Goal: Task Accomplishment & Management: Complete application form

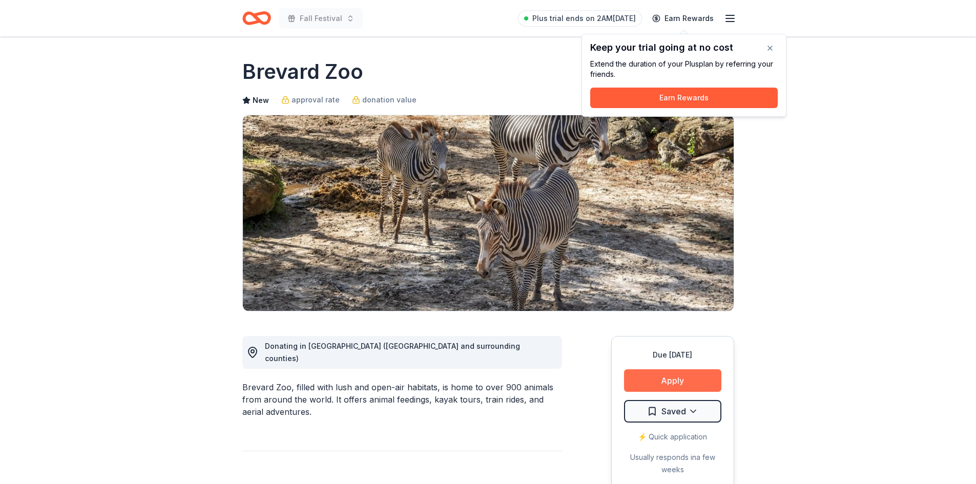
click at [700, 382] on button "Apply" at bounding box center [672, 380] width 97 height 23
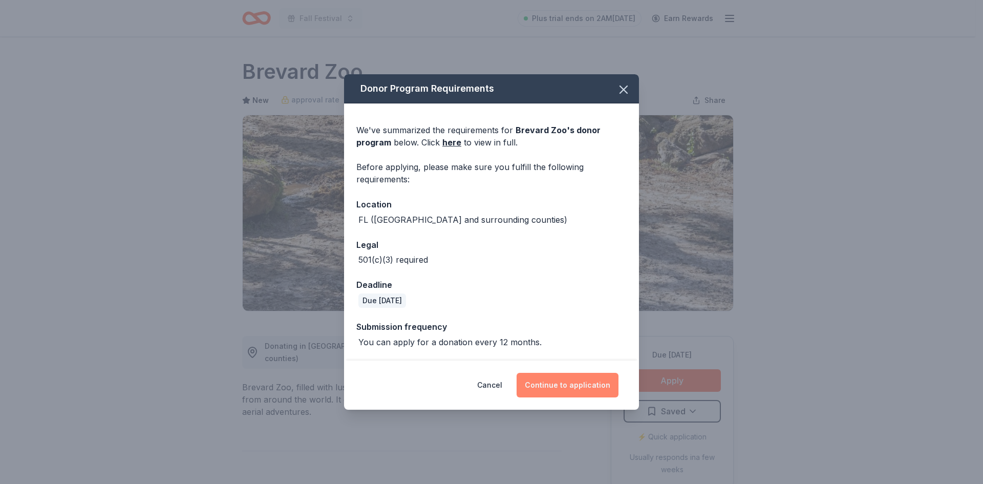
click at [565, 386] on button "Continue to application" at bounding box center [568, 385] width 102 height 25
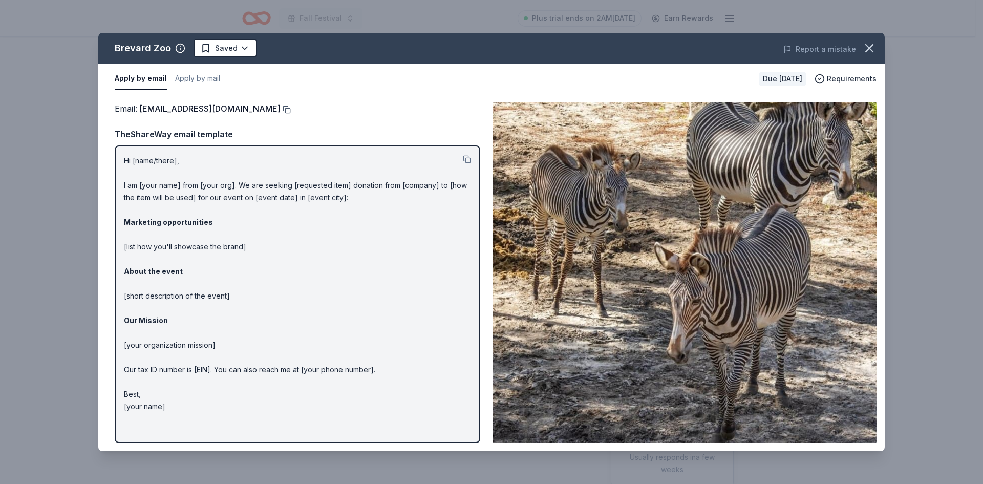
click at [288, 109] on button at bounding box center [286, 110] width 10 height 8
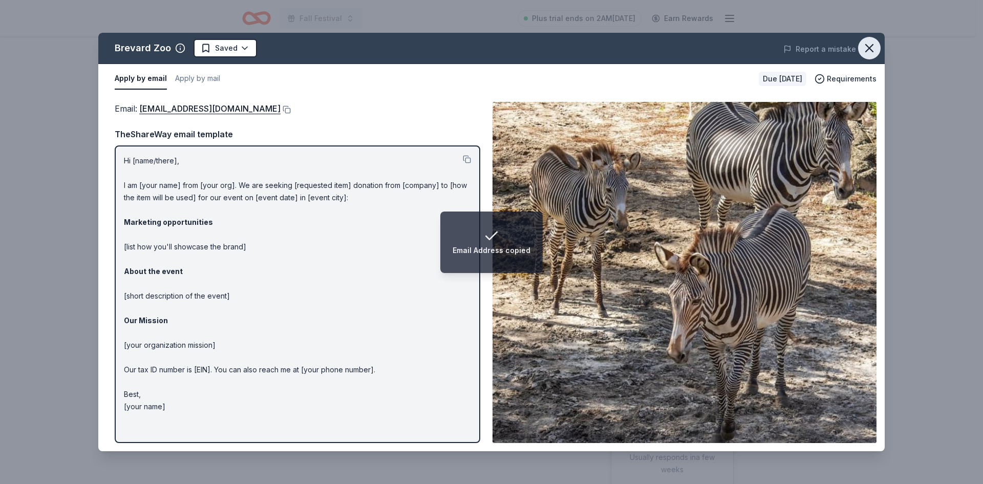
click at [872, 50] on icon "button" at bounding box center [869, 48] width 7 height 7
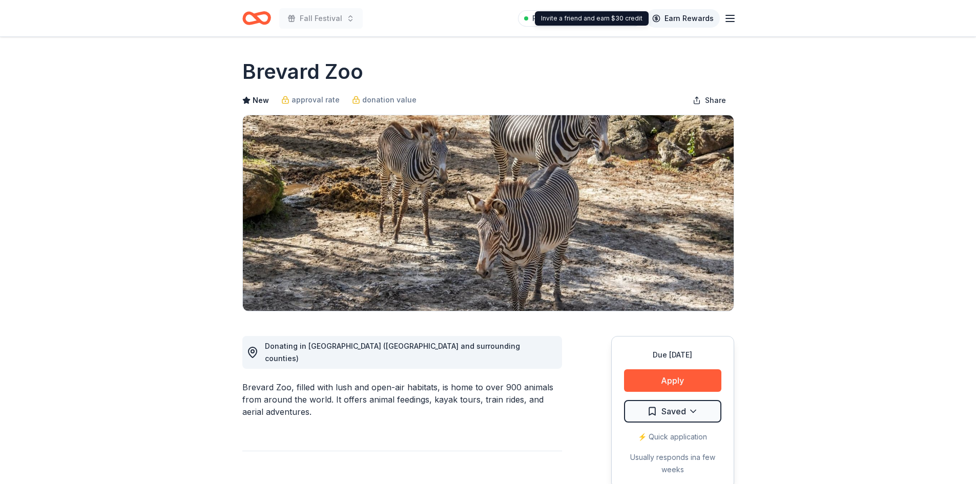
click at [703, 21] on link "Earn Rewards" at bounding box center [683, 18] width 74 height 18
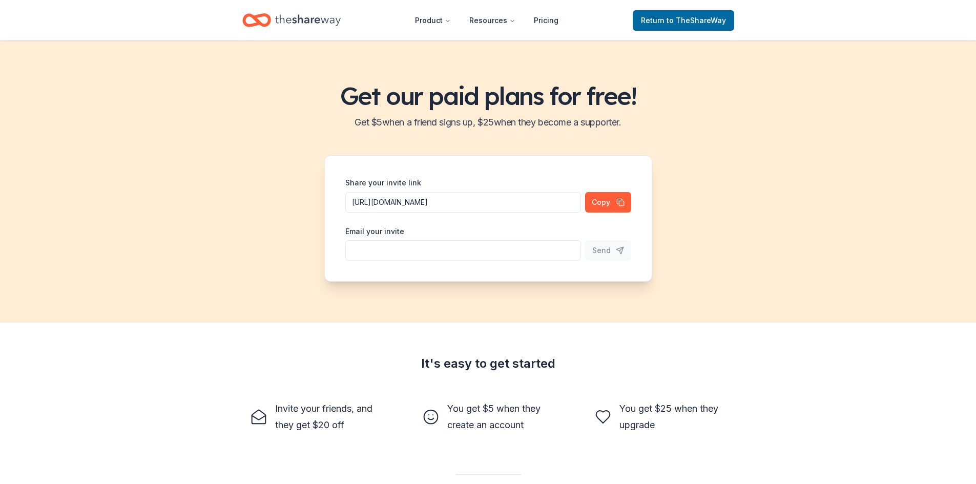
click at [253, 19] on icon "Home" at bounding box center [256, 20] width 29 height 24
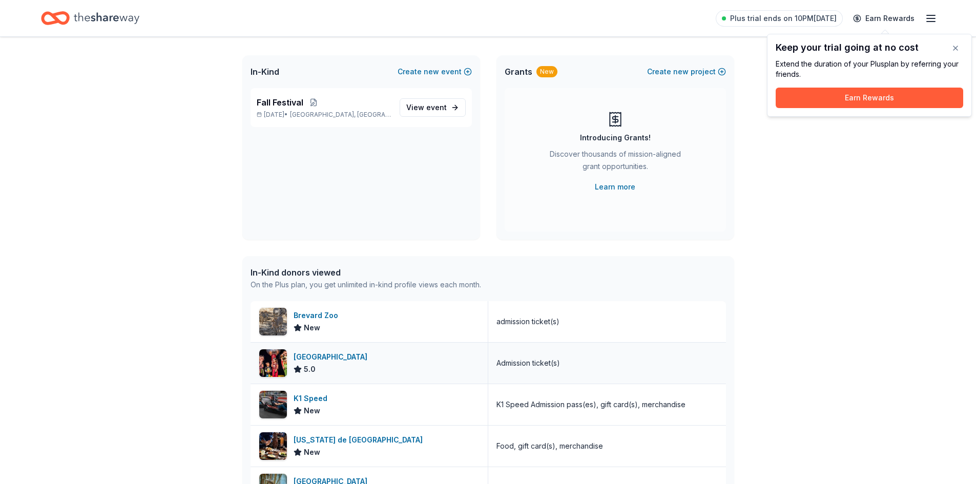
click at [357, 359] on div "Orlando Science Center" at bounding box center [332, 357] width 78 height 12
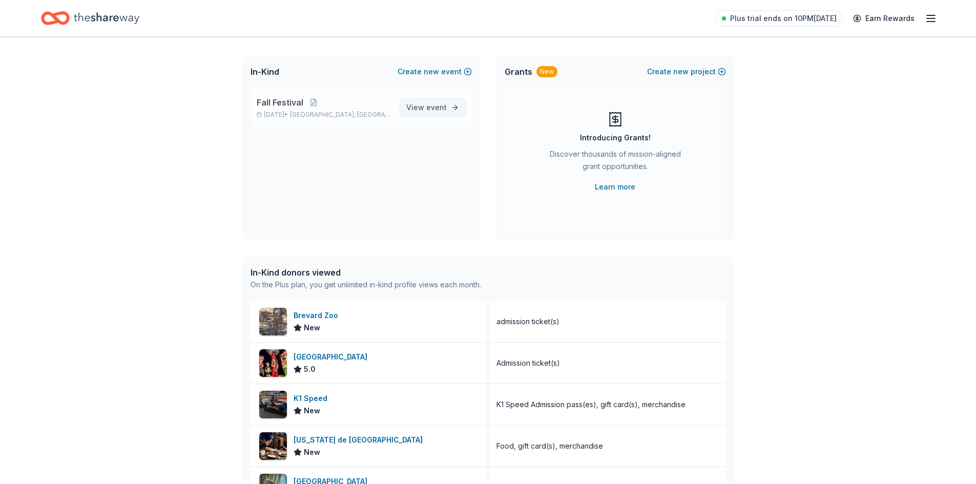
click at [438, 110] on span "event" at bounding box center [436, 107] width 20 height 9
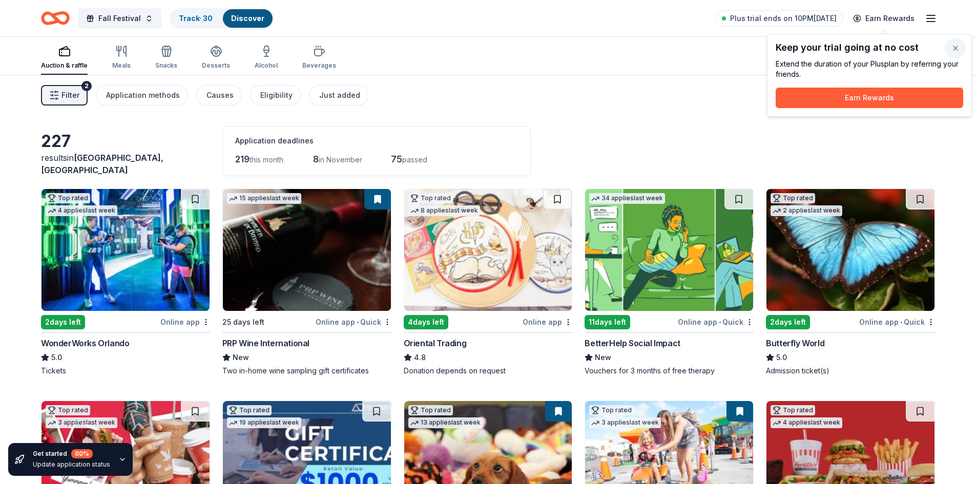
click at [960, 47] on button "button" at bounding box center [955, 48] width 20 height 20
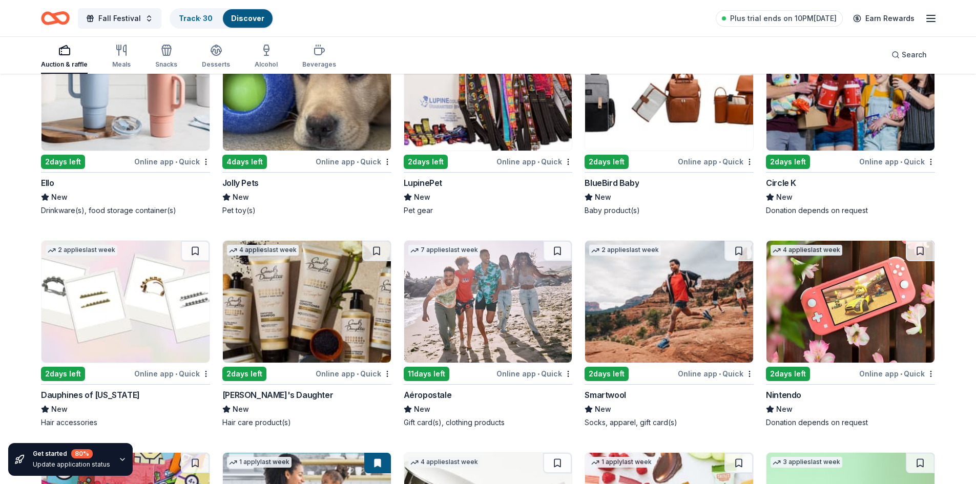
scroll to position [9085, 0]
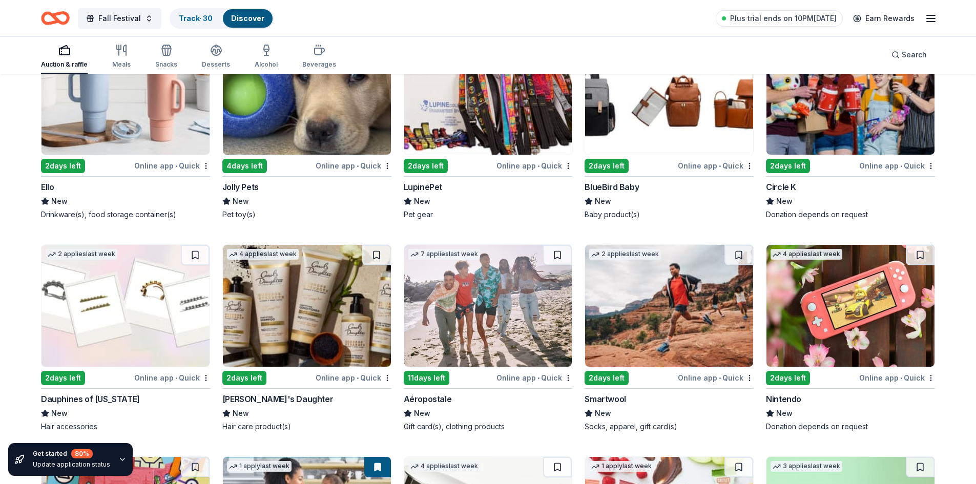
click at [121, 299] on img at bounding box center [125, 306] width 168 height 122
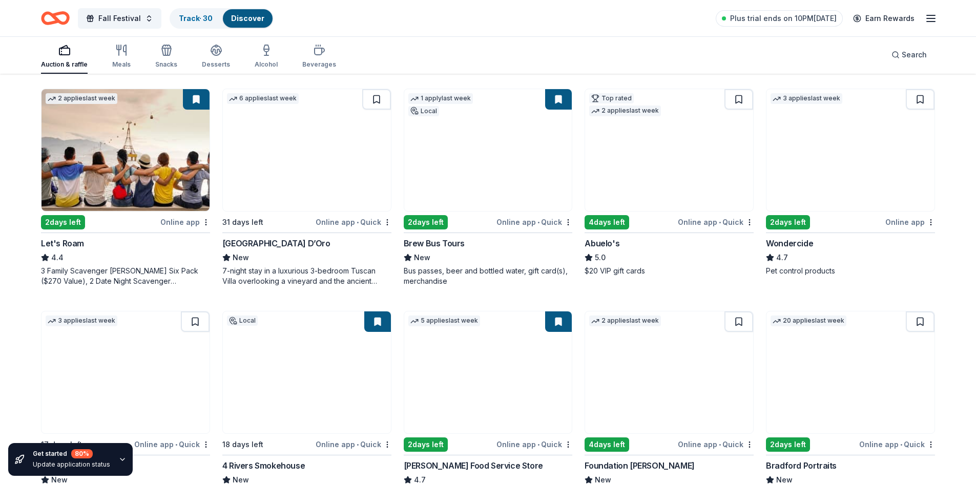
scroll to position [490, 0]
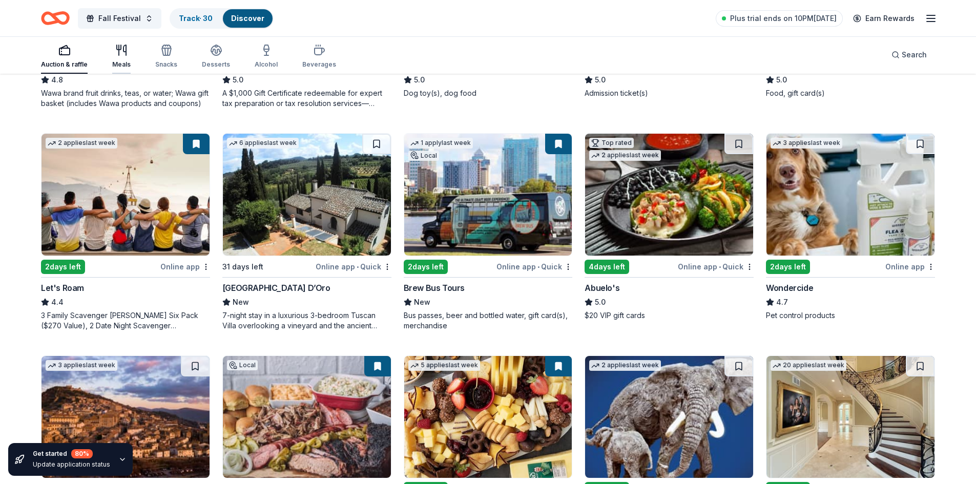
click at [120, 54] on icon "button" at bounding box center [121, 50] width 12 height 12
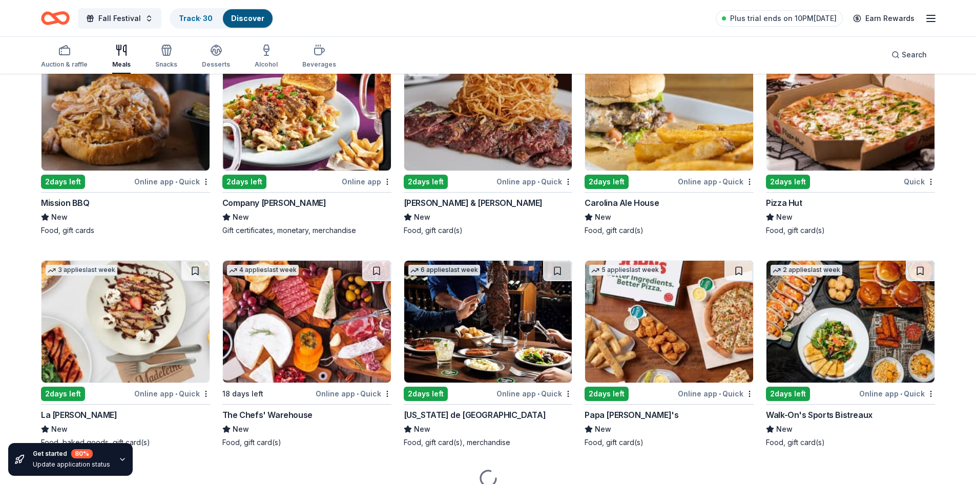
scroll to position [1874, 0]
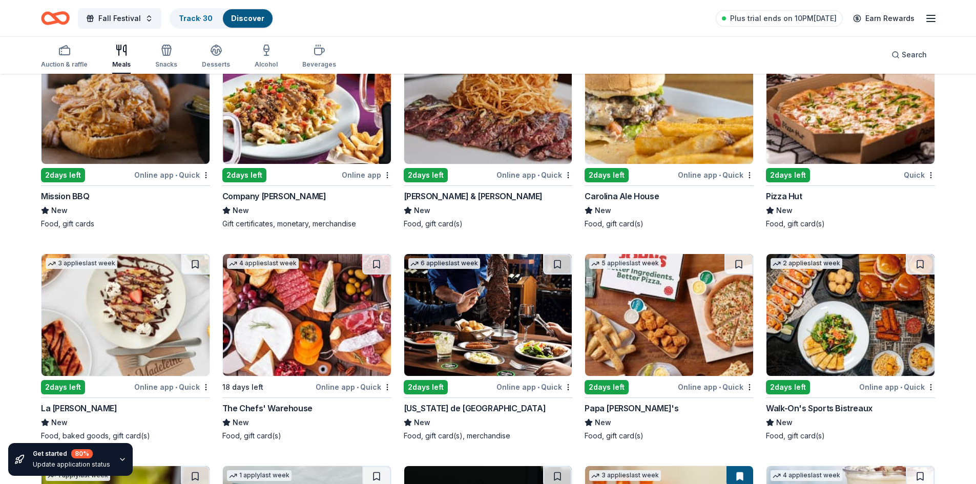
click at [487, 331] on img at bounding box center [488, 315] width 168 height 122
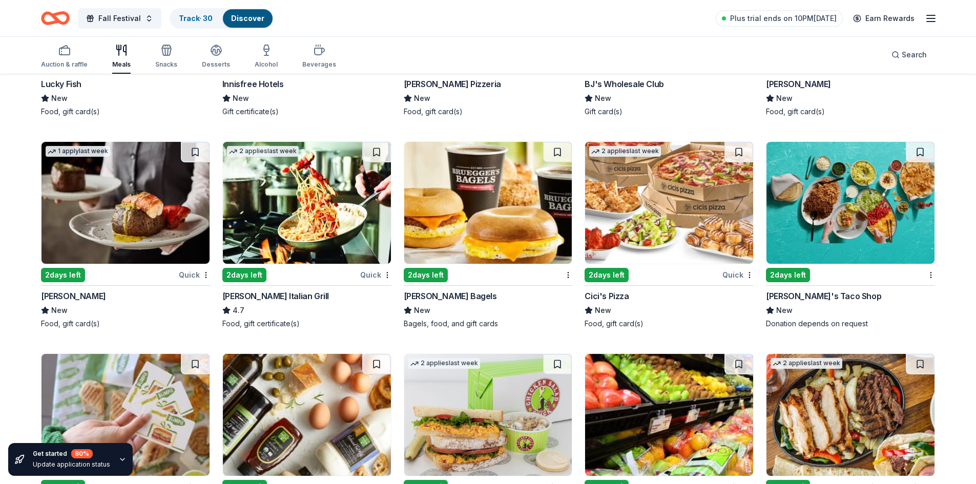
scroll to position [2403, 0]
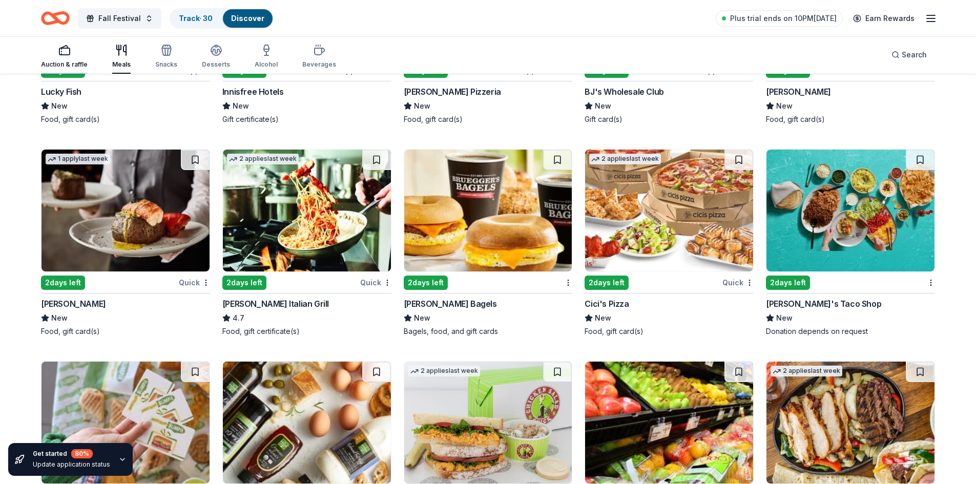
click at [68, 57] on div "Auction & raffle" at bounding box center [64, 56] width 47 height 25
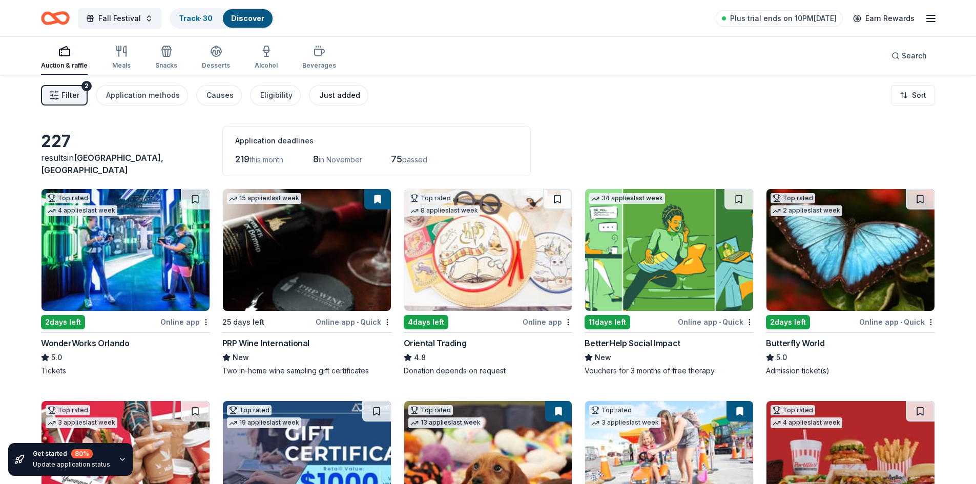
click at [319, 94] on div "Just added" at bounding box center [339, 95] width 41 height 12
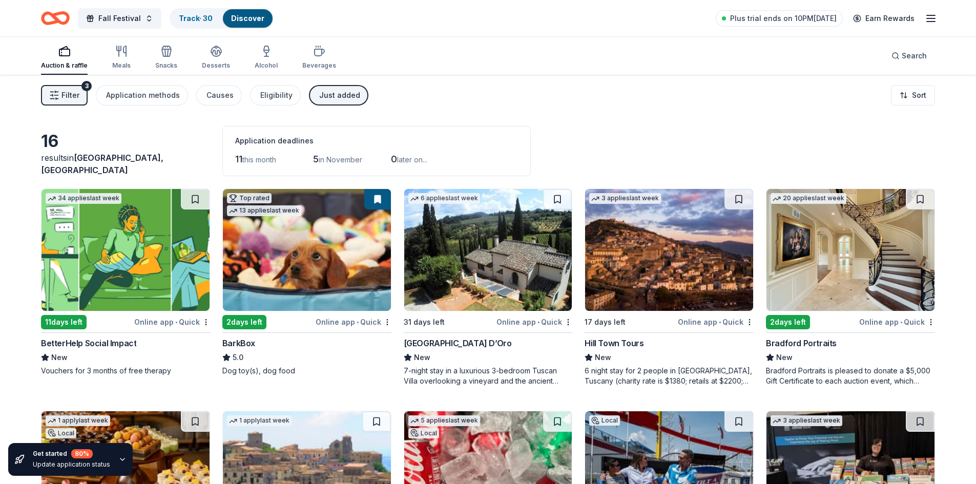
drag, startPoint x: 332, startPoint y: 98, endPoint x: 435, endPoint y: 114, distance: 104.1
click at [332, 98] on div "Just added" at bounding box center [339, 95] width 41 height 12
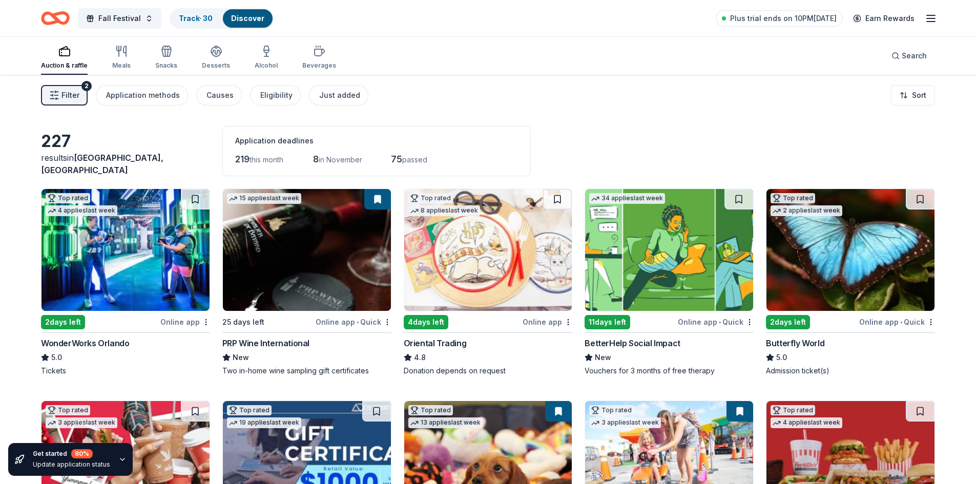
click at [907, 90] on html "10% Fall Festival Track · 30 Discover Plus trial ends on 10PM, 10/7 Earn Reward…" at bounding box center [488, 242] width 976 height 484
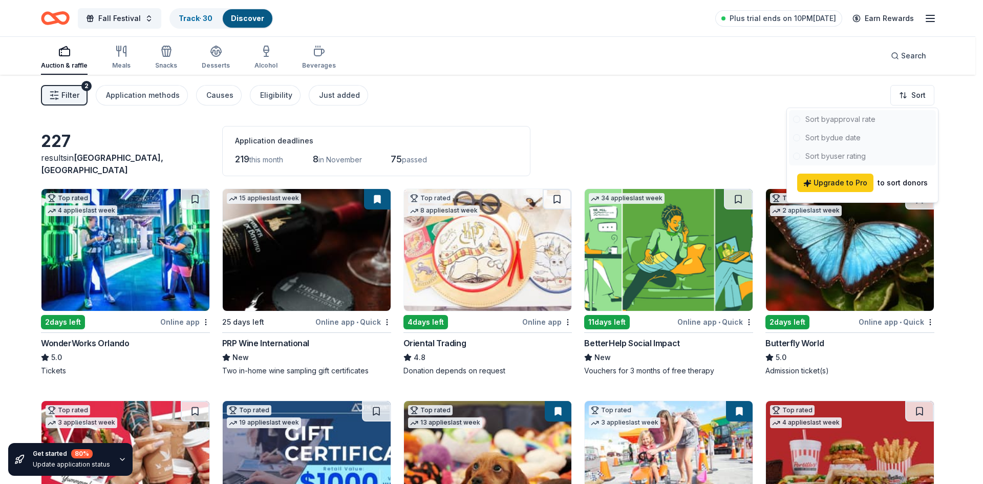
click at [492, 115] on html "10% Fall Festival Track · 30 Discover Plus trial ends on 10PM, 10/7 Earn Reward…" at bounding box center [491, 242] width 983 height 484
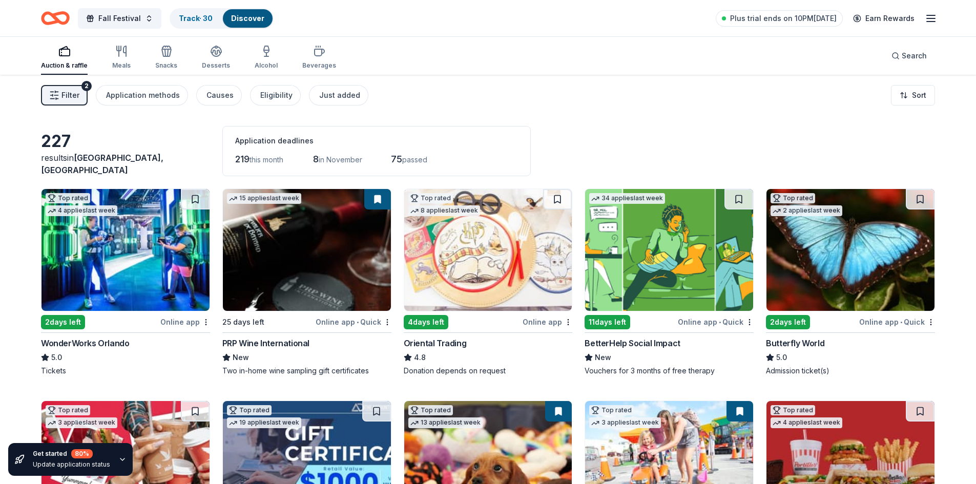
click at [257, 161] on span "this month" at bounding box center [266, 159] width 34 height 9
click at [277, 161] on span "this month" at bounding box center [266, 159] width 34 height 9
click at [917, 95] on html "10% Fall Festival Track · 30 Discover Plus trial ends on 10PM, 10/7 Earn Reward…" at bounding box center [488, 242] width 976 height 484
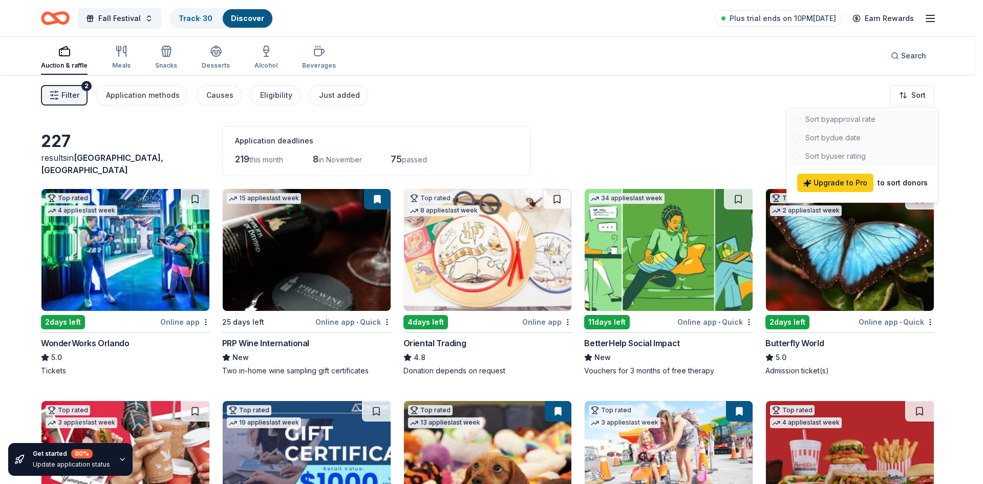
click at [176, 115] on html "10% Fall Festival Track · 30 Discover Plus trial ends on 10PM, 10/7 Earn Reward…" at bounding box center [491, 242] width 983 height 484
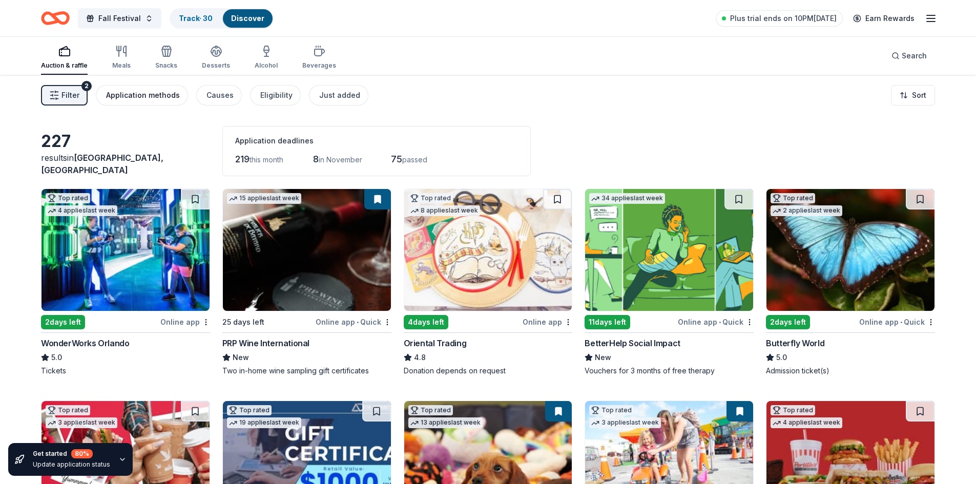
click at [165, 100] on div "Application methods" at bounding box center [143, 95] width 74 height 12
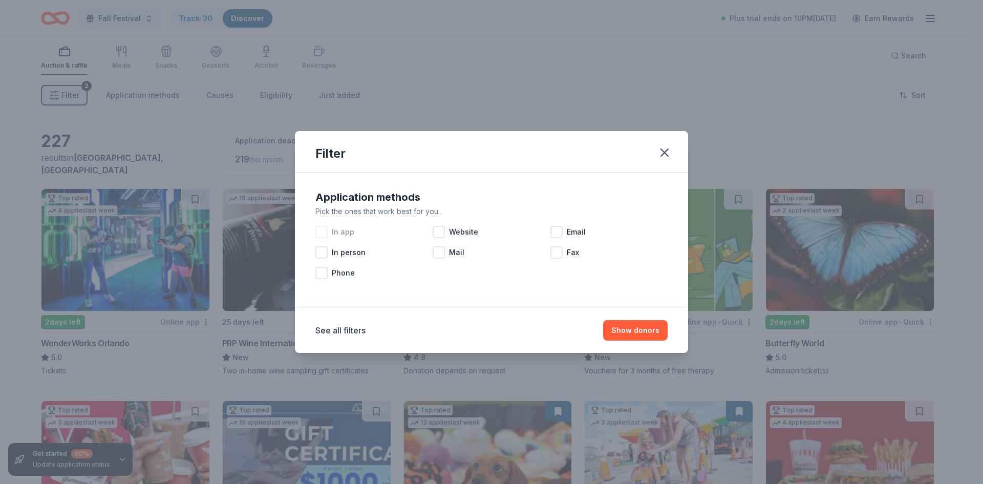
click at [325, 232] on div at bounding box center [321, 232] width 12 height 12
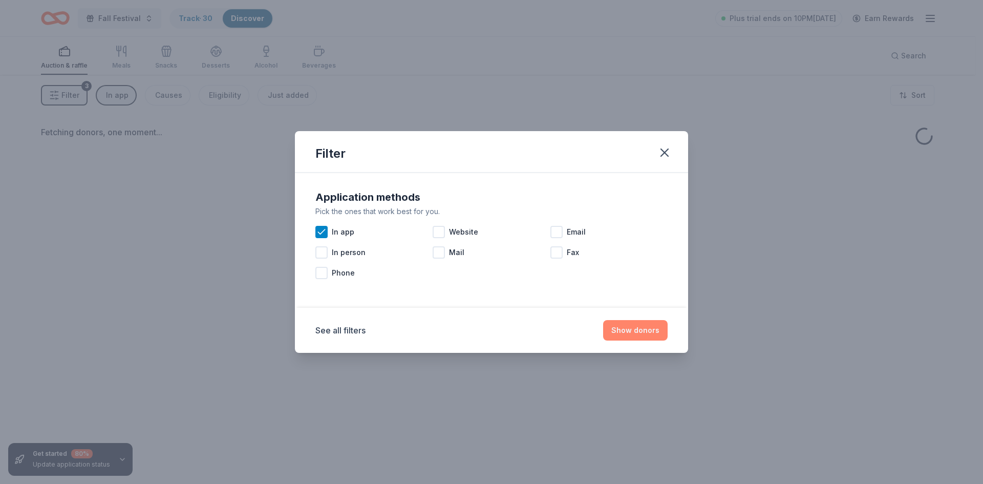
click at [645, 327] on button "Show donors" at bounding box center [635, 330] width 65 height 20
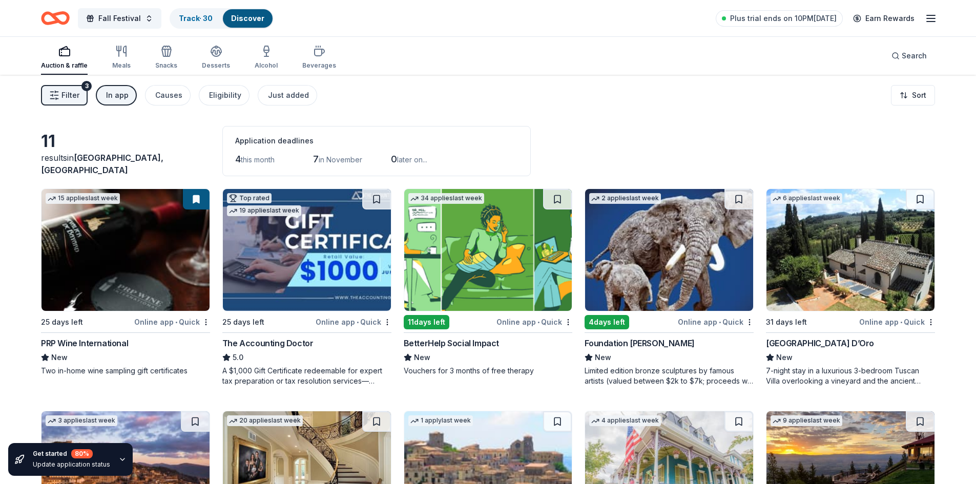
click at [123, 94] on div "In app" at bounding box center [117, 95] width 23 height 12
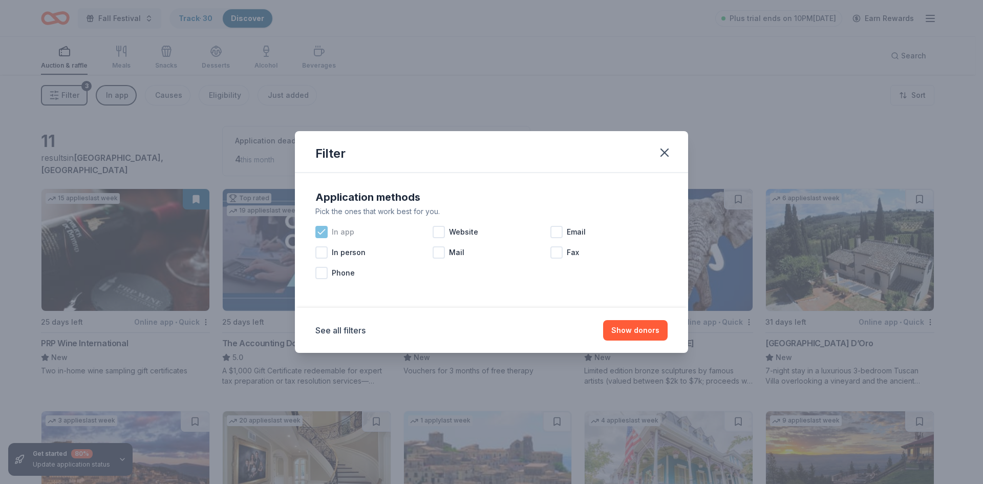
click at [323, 234] on icon at bounding box center [322, 232] width 10 height 10
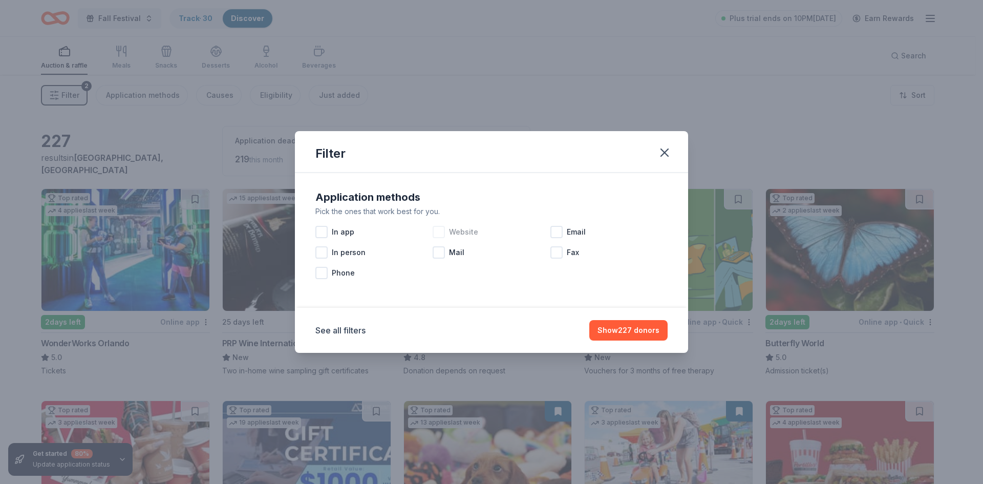
drag, startPoint x: 437, startPoint y: 229, endPoint x: 448, endPoint y: 234, distance: 11.5
click at [438, 229] on div at bounding box center [439, 232] width 12 height 12
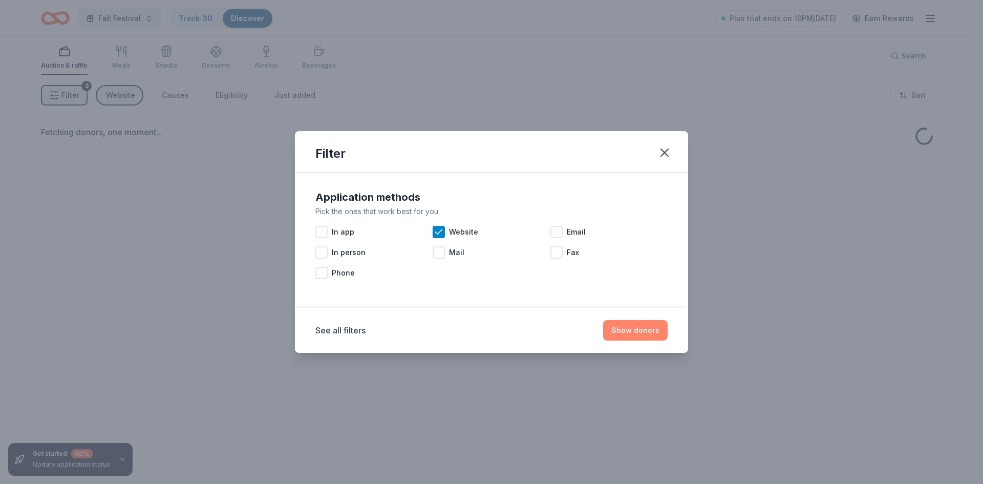
click at [645, 322] on button "Show donors" at bounding box center [635, 330] width 65 height 20
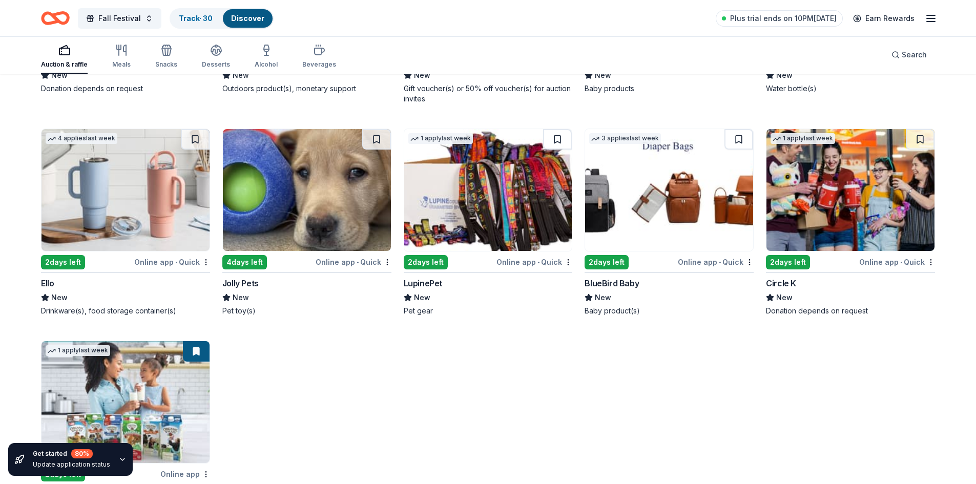
scroll to position [6232, 0]
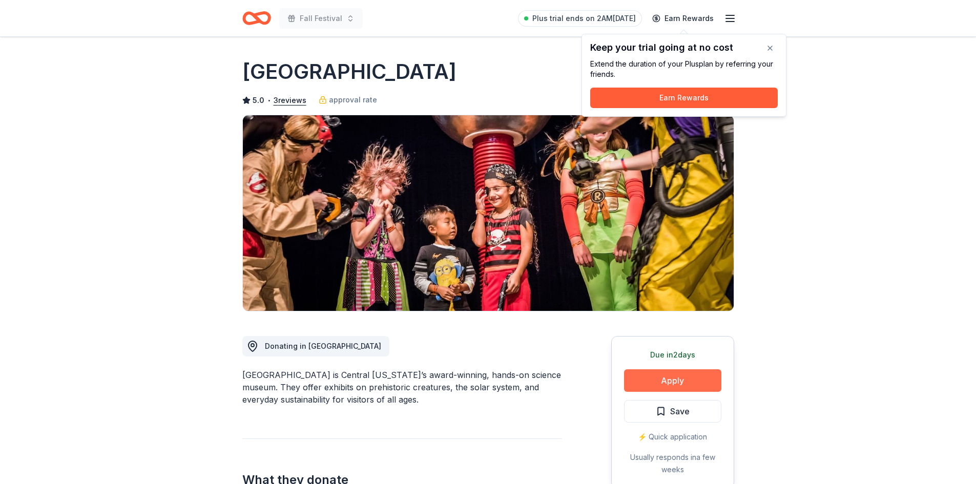
click at [691, 376] on button "Apply" at bounding box center [672, 380] width 97 height 23
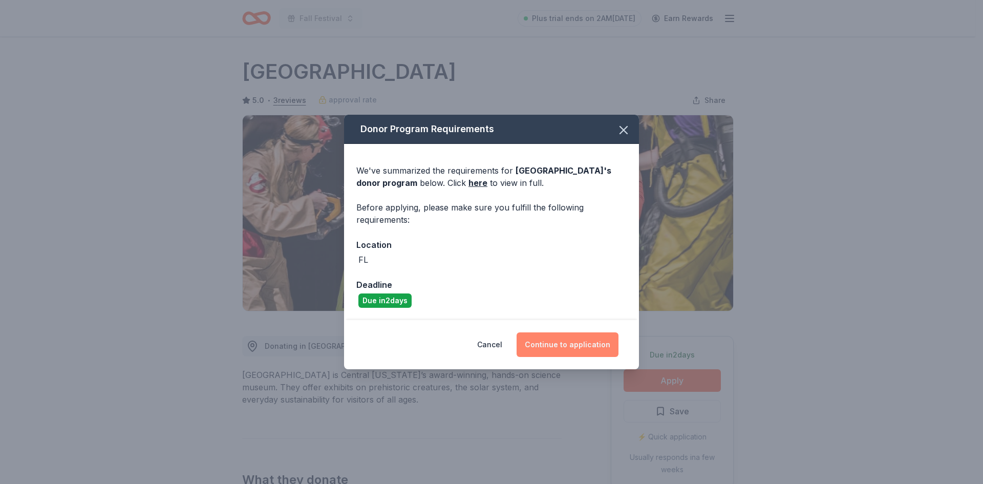
drag, startPoint x: 568, startPoint y: 353, endPoint x: 588, endPoint y: 355, distance: 20.1
click at [569, 353] on button "Continue to application" at bounding box center [568, 344] width 102 height 25
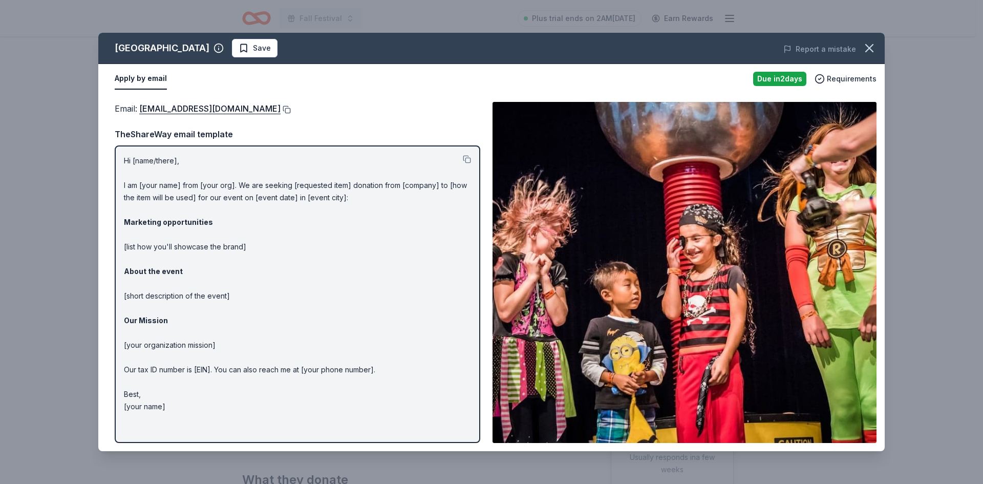
click at [281, 111] on button at bounding box center [286, 110] width 10 height 8
click at [217, 104] on div "Email : donations@osc.org" at bounding box center [298, 108] width 366 height 13
click at [281, 109] on button at bounding box center [286, 110] width 10 height 8
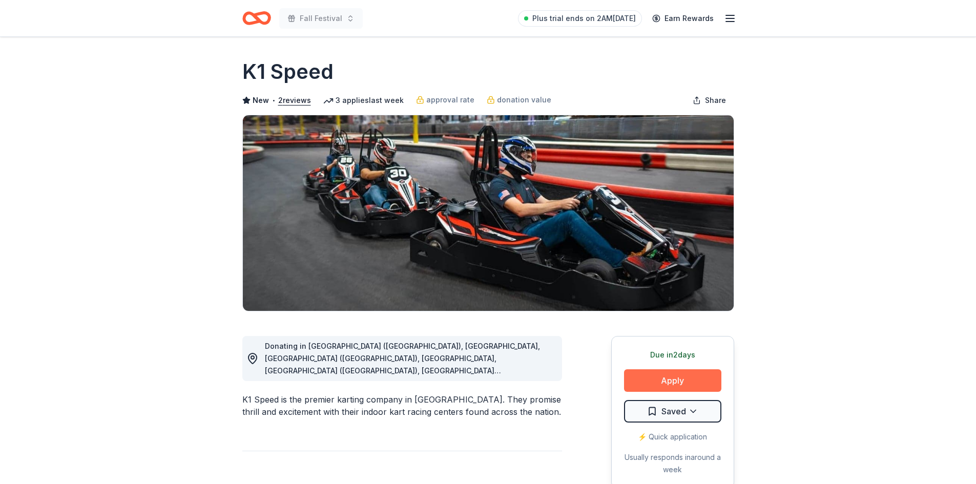
click at [678, 371] on button "Apply" at bounding box center [672, 380] width 97 height 23
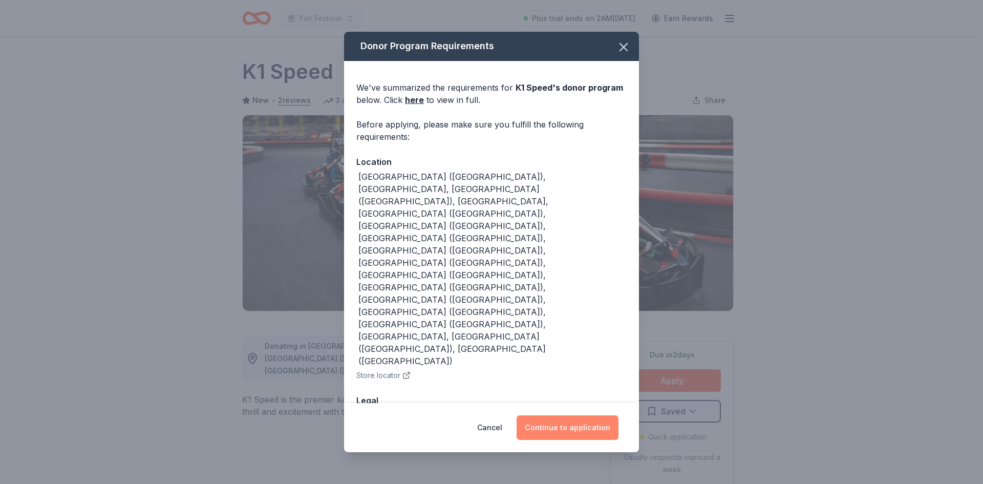
click at [588, 415] on button "Continue to application" at bounding box center [568, 427] width 102 height 25
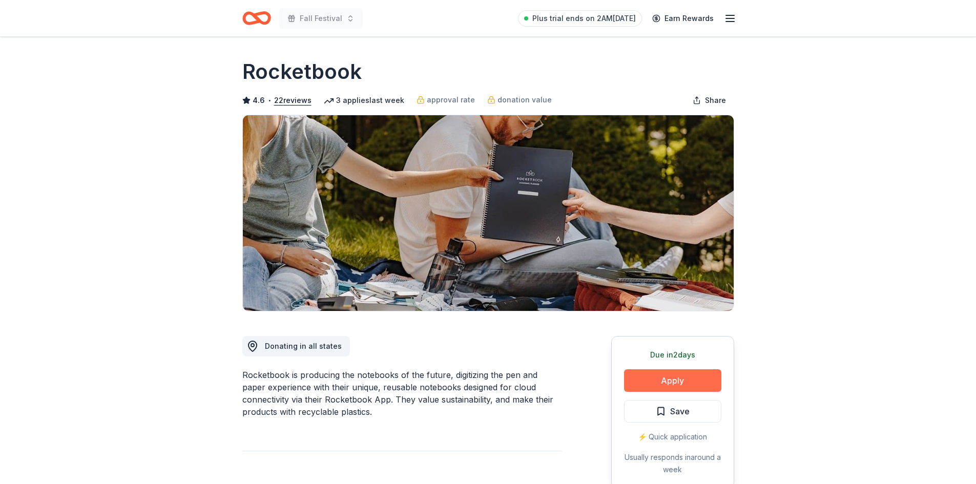
click at [692, 382] on button "Apply" at bounding box center [672, 380] width 97 height 23
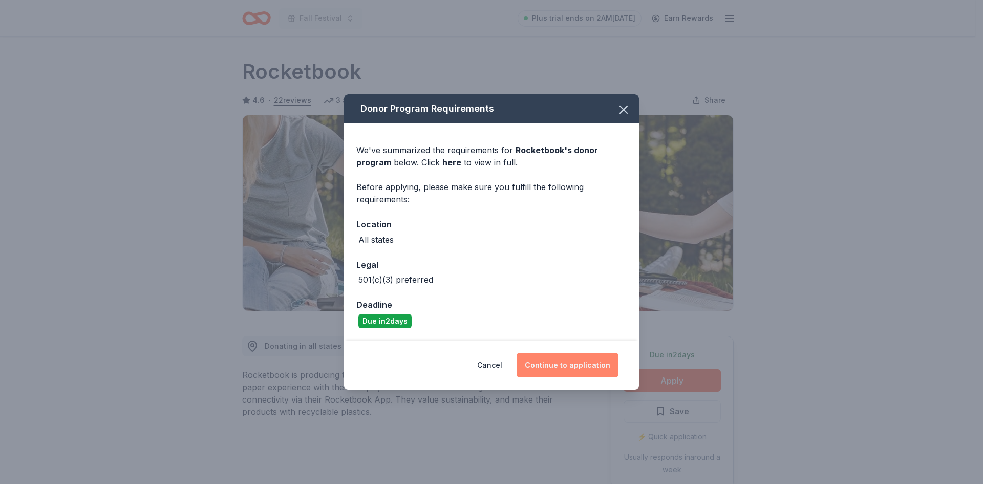
click at [580, 366] on button "Continue to application" at bounding box center [568, 365] width 102 height 25
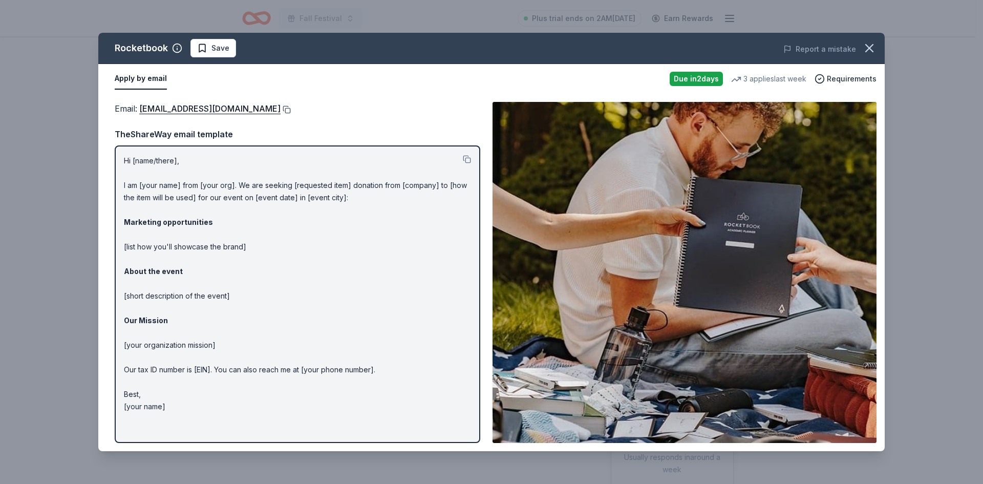
click at [291, 110] on button at bounding box center [286, 110] width 10 height 8
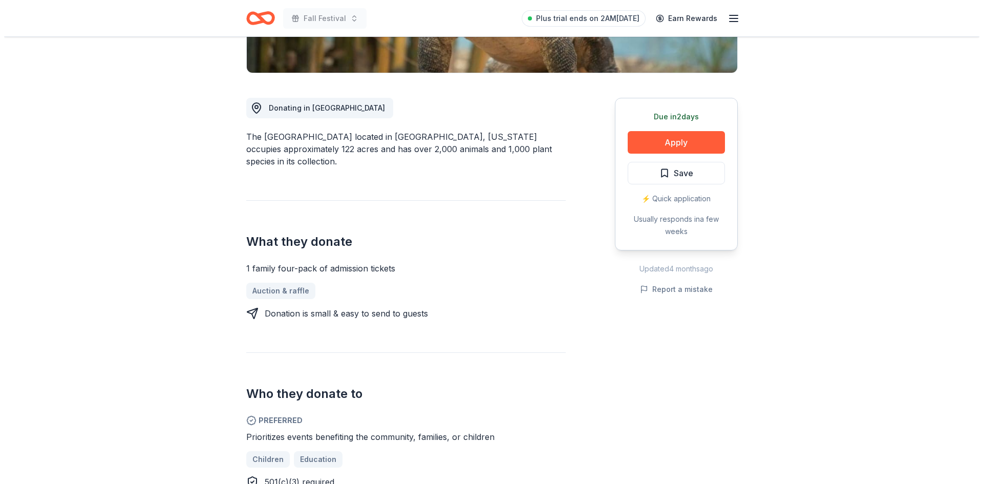
scroll to position [256, 0]
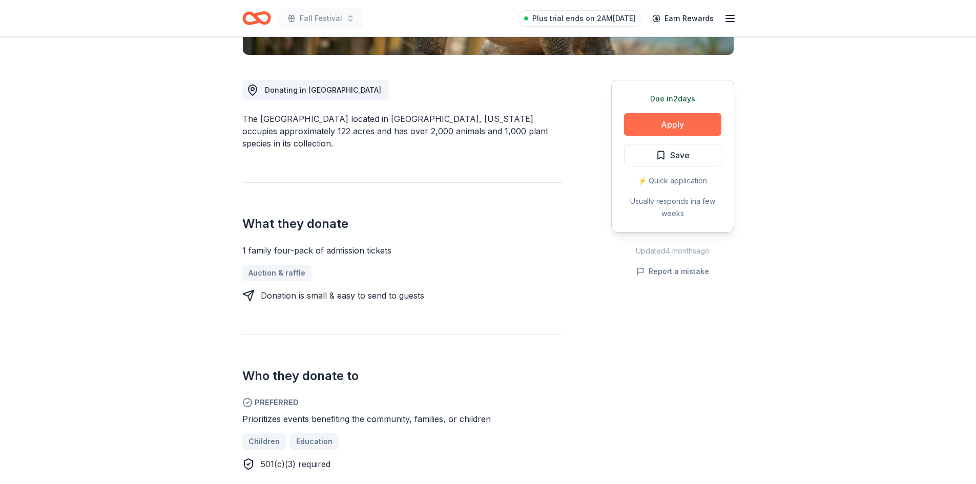
click at [680, 125] on button "Apply" at bounding box center [672, 124] width 97 height 23
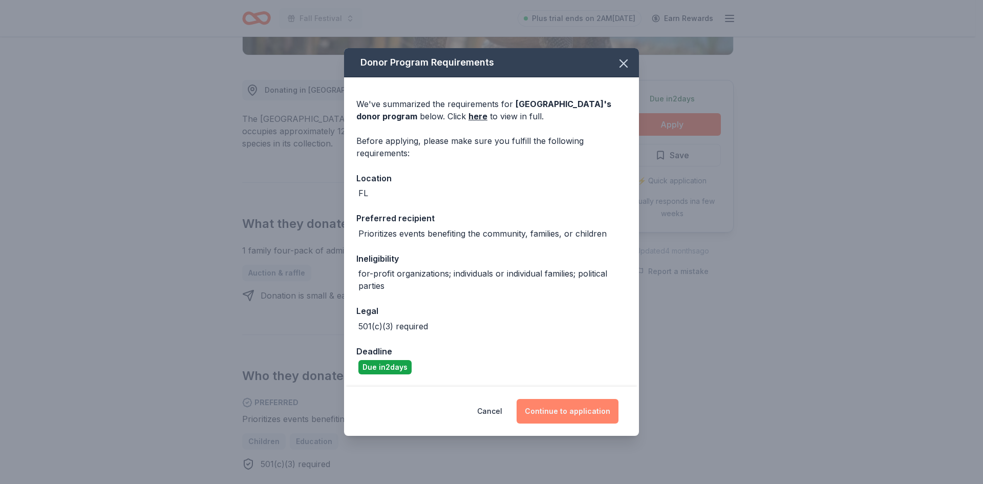
click at [591, 412] on button "Continue to application" at bounding box center [568, 411] width 102 height 25
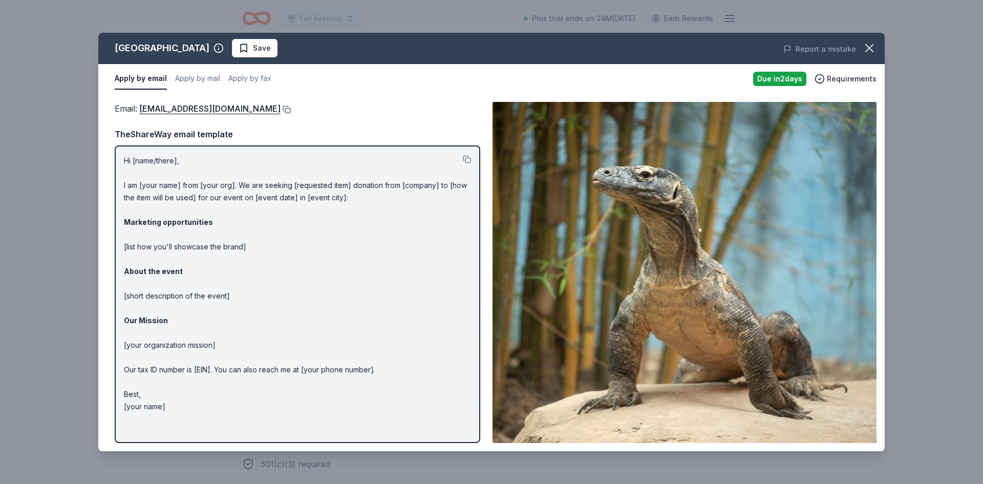
click at [281, 108] on button at bounding box center [286, 110] width 10 height 8
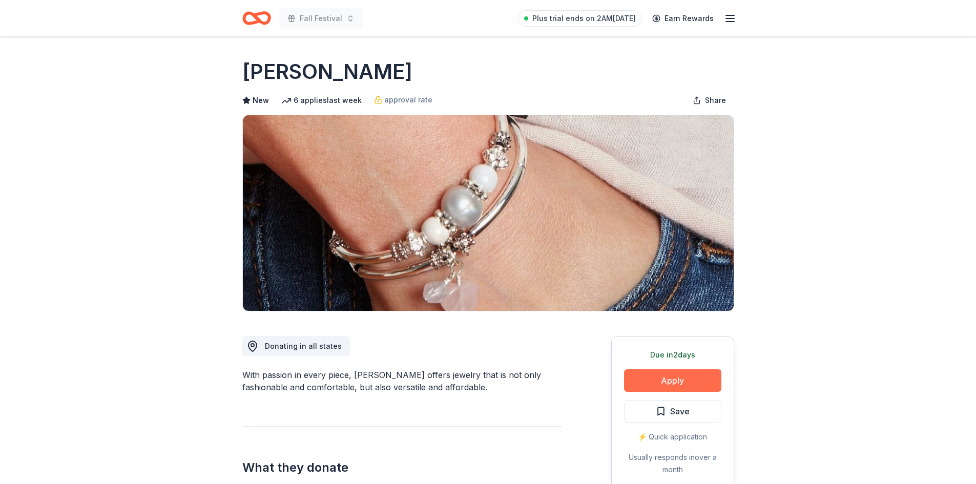
click at [682, 376] on button "Apply" at bounding box center [672, 380] width 97 height 23
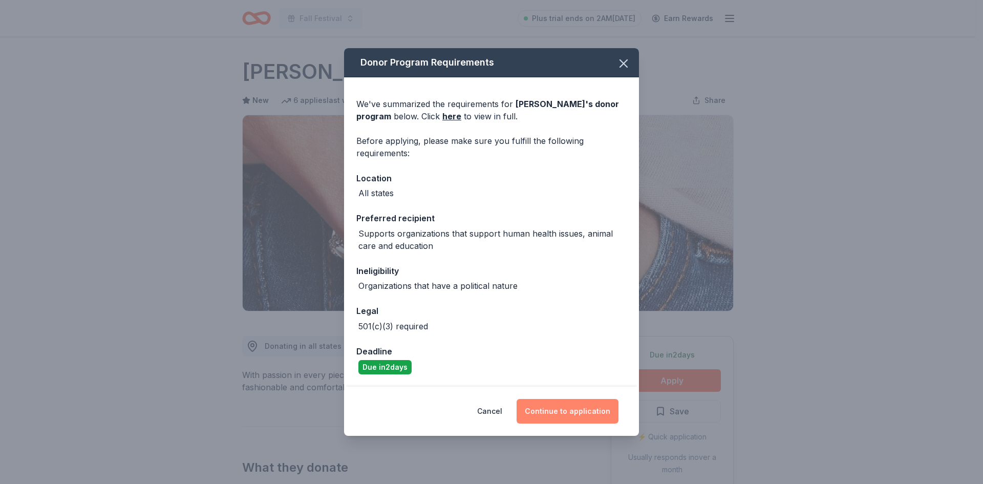
click at [572, 412] on button "Continue to application" at bounding box center [568, 411] width 102 height 25
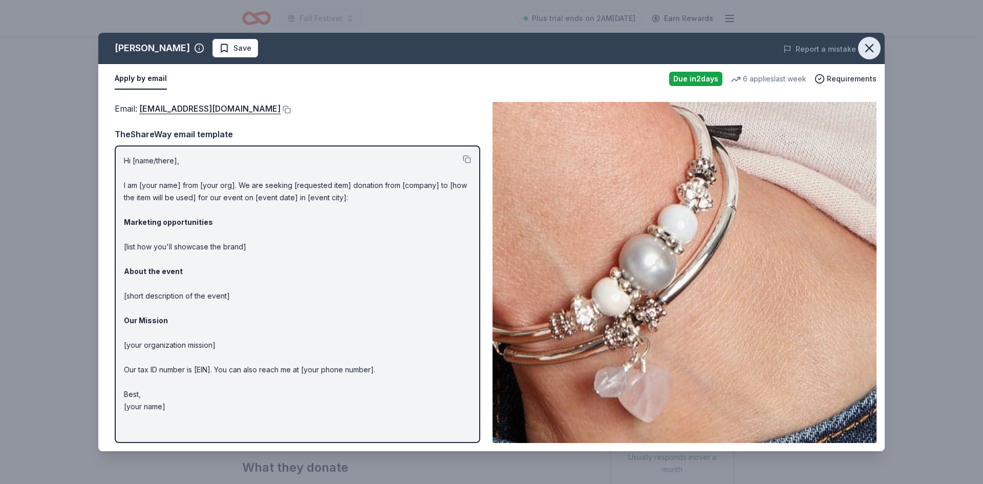
click at [871, 47] on icon "button" at bounding box center [869, 48] width 7 height 7
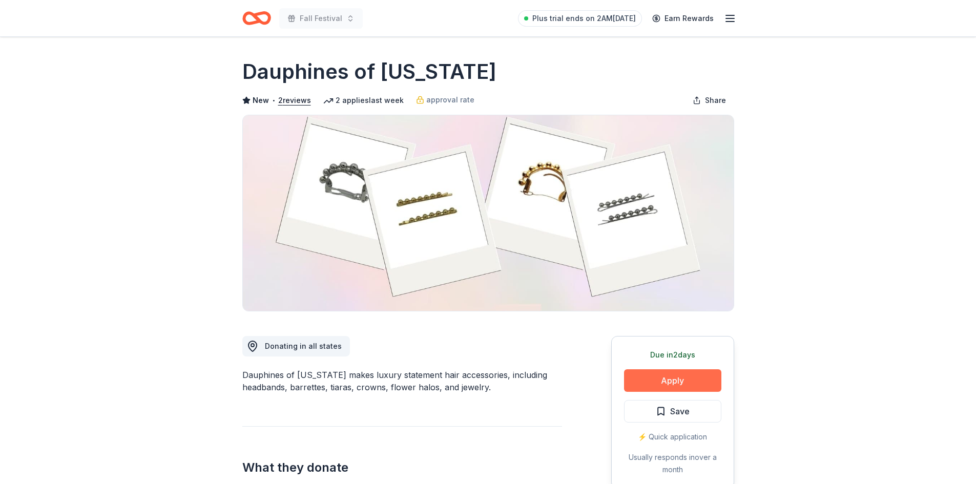
click at [663, 376] on button "Apply" at bounding box center [672, 380] width 97 height 23
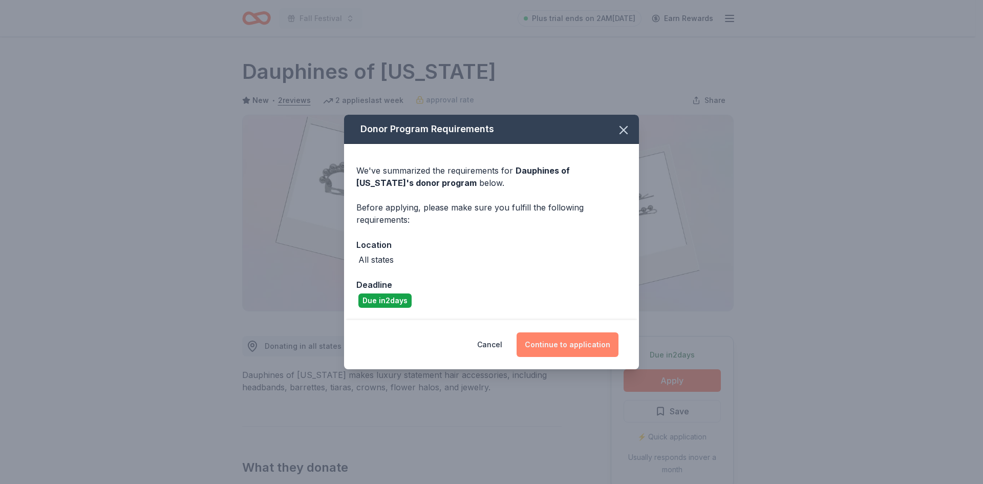
click at [566, 340] on button "Continue to application" at bounding box center [568, 344] width 102 height 25
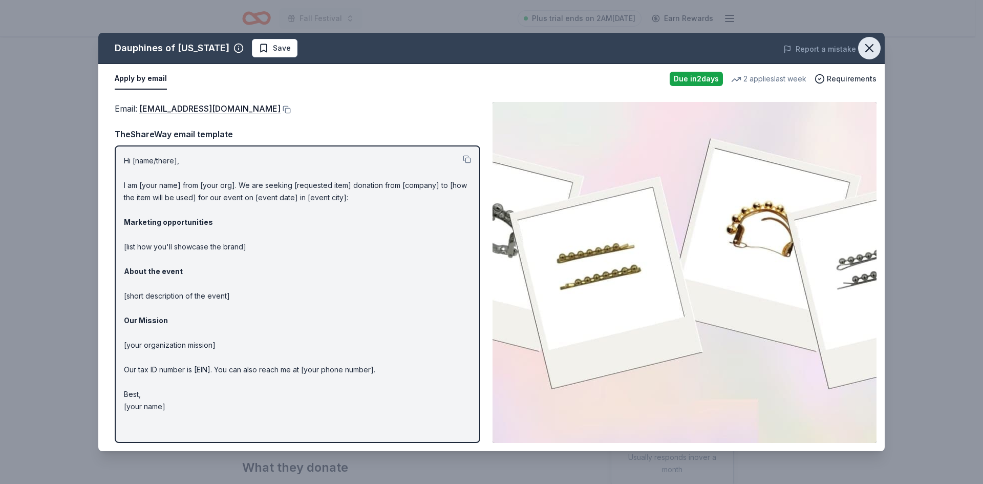
click at [873, 46] on icon "button" at bounding box center [870, 48] width 14 height 14
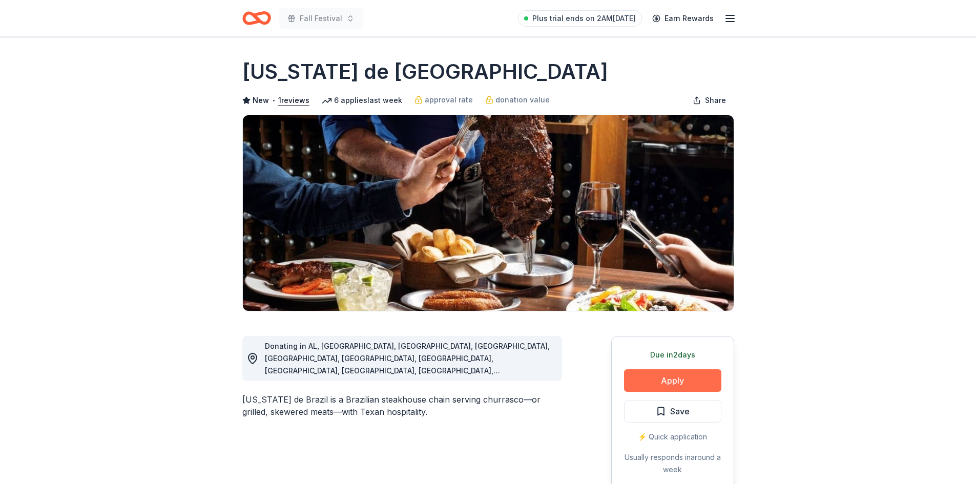
click at [671, 380] on button "Apply" at bounding box center [672, 380] width 97 height 23
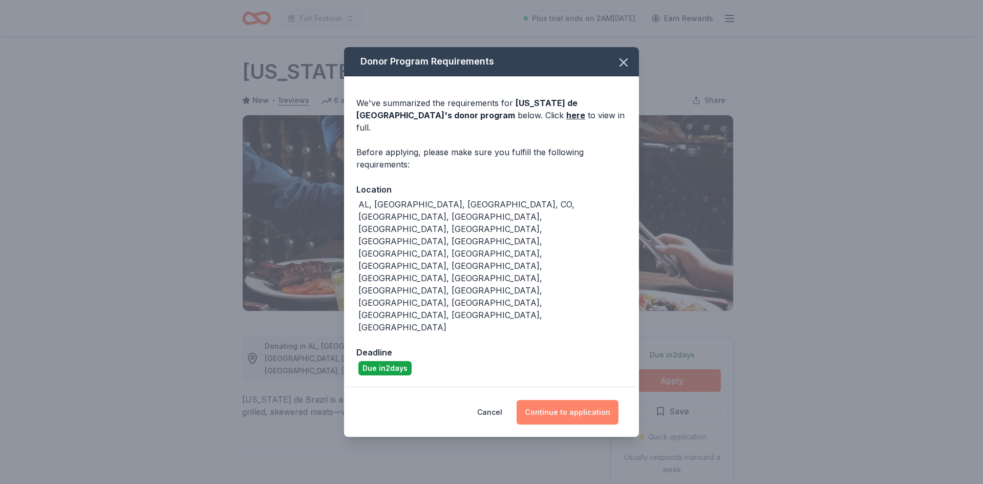
click at [554, 400] on button "Continue to application" at bounding box center [568, 412] width 102 height 25
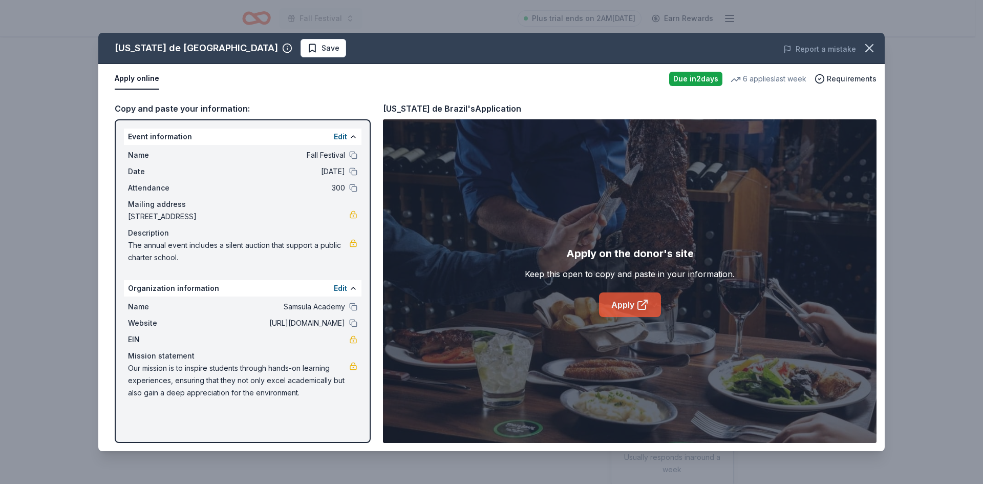
click at [647, 303] on icon at bounding box center [645, 301] width 3 height 3
click at [876, 48] on icon "button" at bounding box center [870, 48] width 14 height 14
